Goal: Check status: Check status

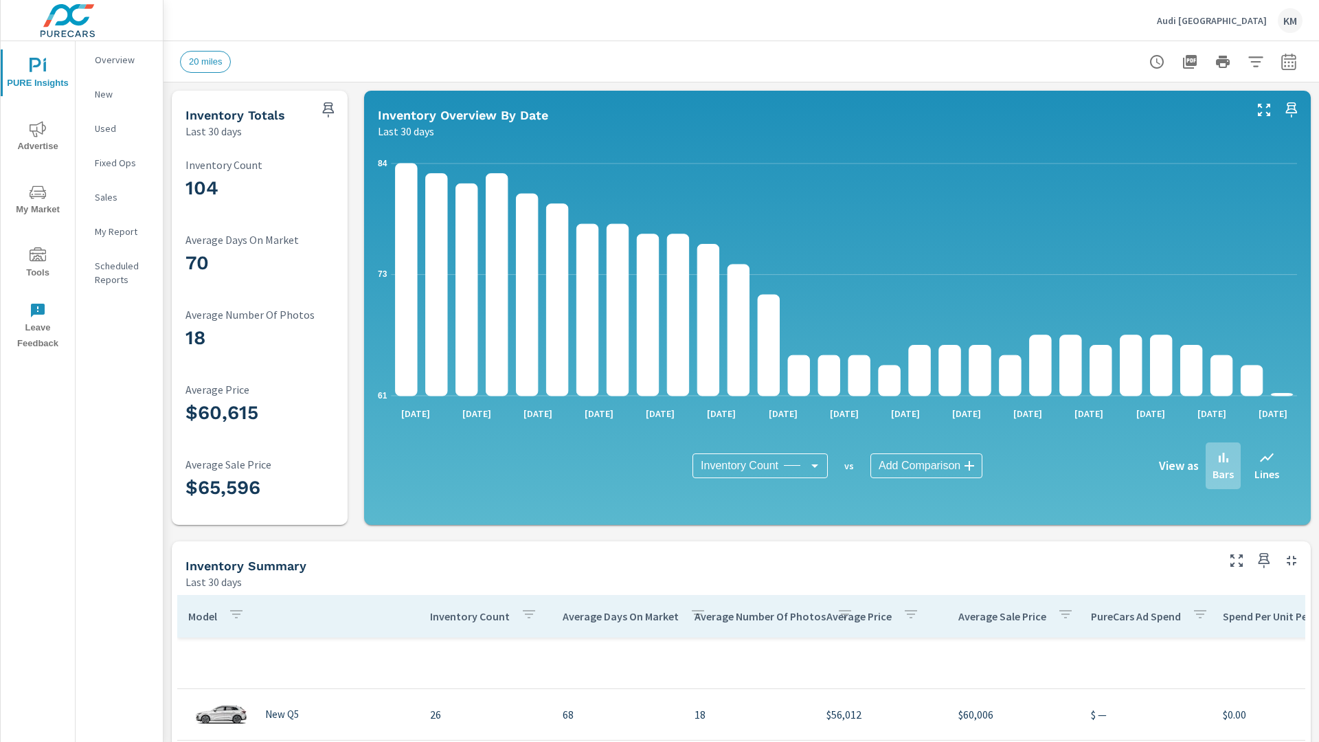
click at [1289, 61] on icon "button" at bounding box center [1288, 63] width 9 height 5
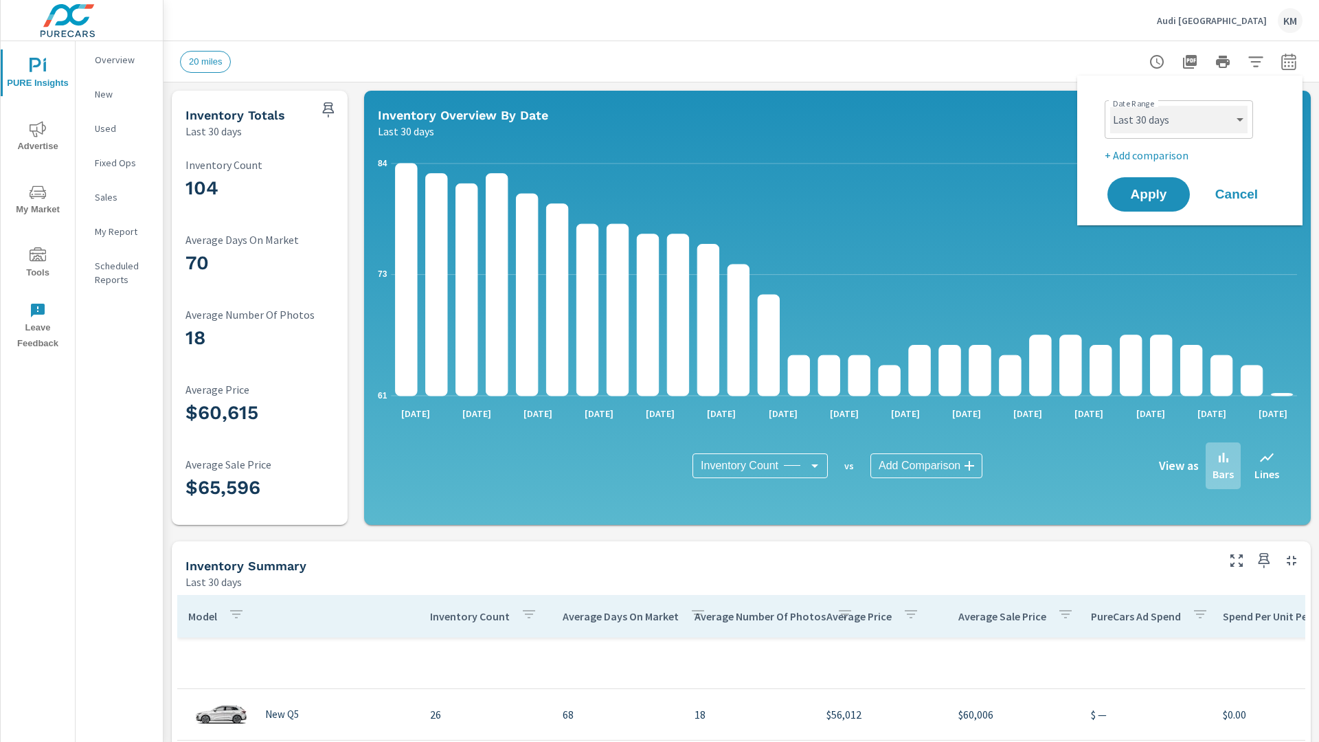
click at [1179, 120] on select "Custom [DATE] Last week Last 7 days Last 14 days Last 30 days Last 45 days Last…" at bounding box center [1178, 119] width 137 height 27
click at [1110, 106] on select "Custom [DATE] Last week Last 7 days Last 14 days Last 30 days Last 45 days Last…" at bounding box center [1178, 119] width 137 height 27
select select "Last 45 days"
click at [1149, 194] on span "Apply" at bounding box center [1149, 194] width 56 height 13
